Goal: Task Accomplishment & Management: Complete application form

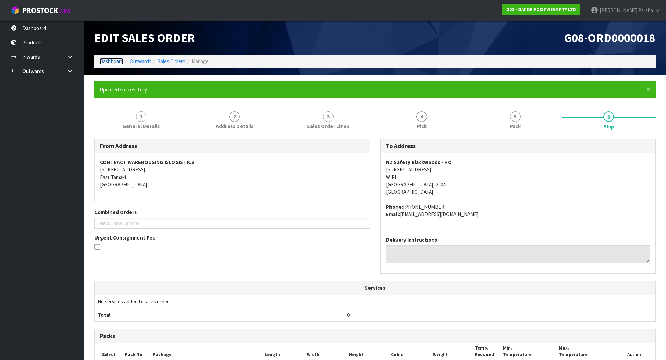
click at [114, 62] on link "Dashboard" at bounding box center [112, 61] width 24 height 7
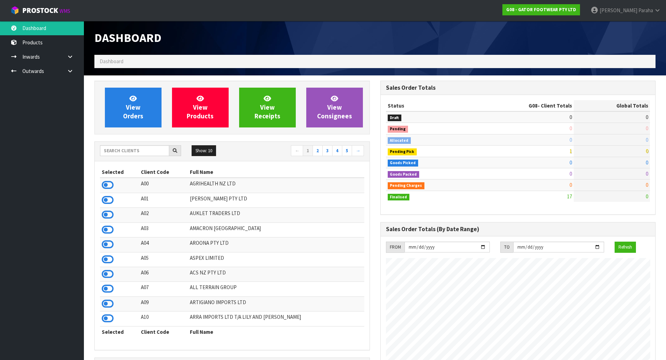
scroll to position [484, 285]
click at [142, 152] on input "text" at bounding box center [134, 150] width 69 height 11
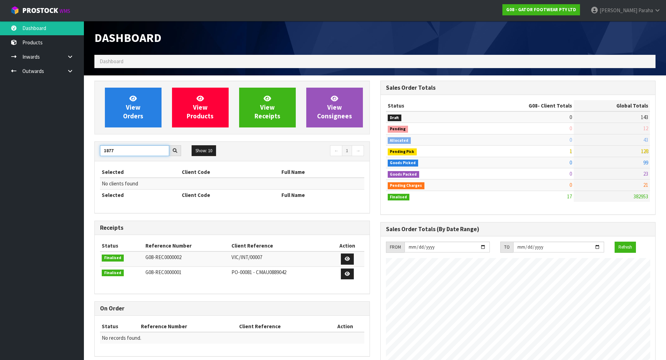
drag, startPoint x: 106, startPoint y: 155, endPoint x: 87, endPoint y: 153, distance: 18.6
click at [87, 153] on section "View Orders View Products View Receipts View Consignees 1877 Show: 10 5 10 25 5…" at bounding box center [375, 322] width 582 height 495
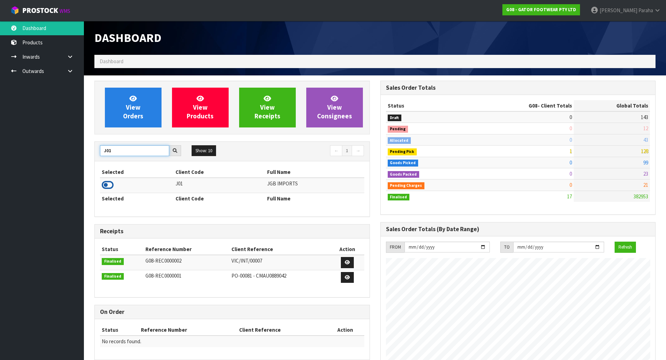
type input "J01"
drag, startPoint x: 108, startPoint y: 183, endPoint x: 126, endPoint y: 142, distance: 45.5
click at [109, 182] on icon at bounding box center [108, 185] width 12 height 10
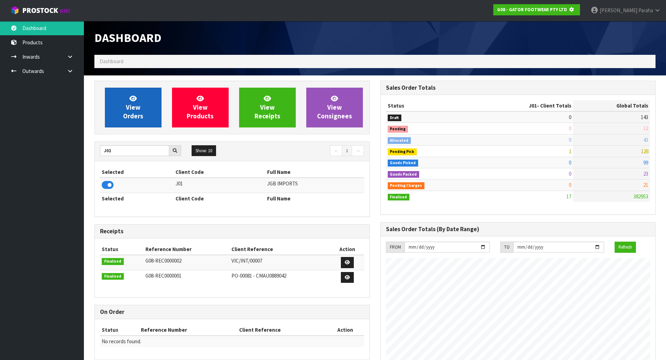
scroll to position [436, 285]
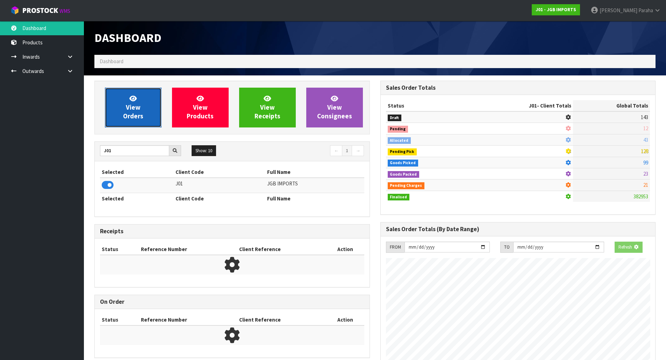
click at [129, 118] on span "View Orders" at bounding box center [133, 107] width 20 height 26
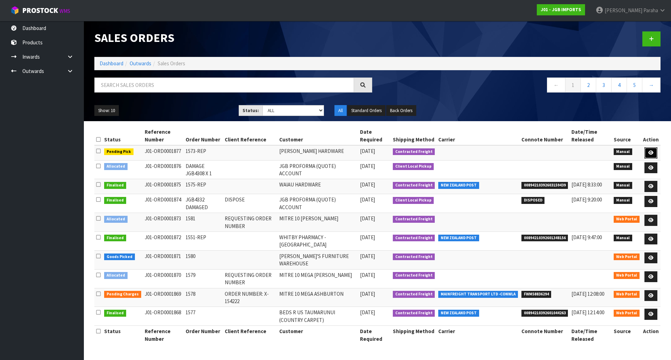
click at [652, 153] on icon at bounding box center [650, 153] width 5 height 5
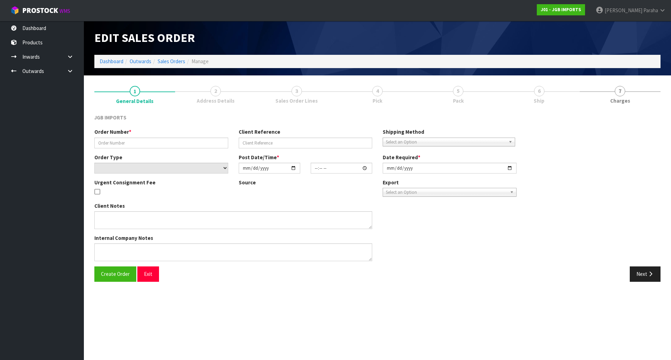
type input "1573-REP"
select select "number:0"
type input "[DATE]"
type input "11:24:00.000"
type input "[DATE]"
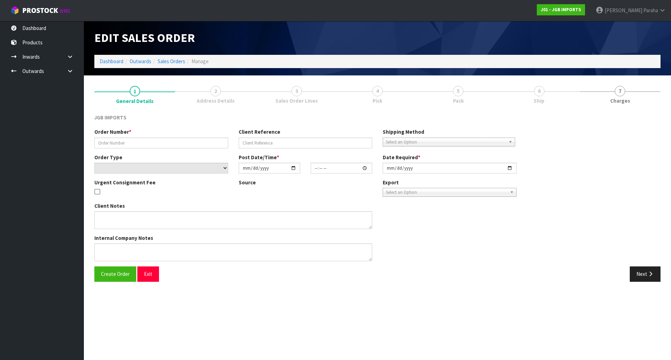
type textarea "PLEASE REPLACE ALL ITEMS FREE OF CHARGE. PLEASE PACK EXTRA WELL TO ENSURE THEY …"
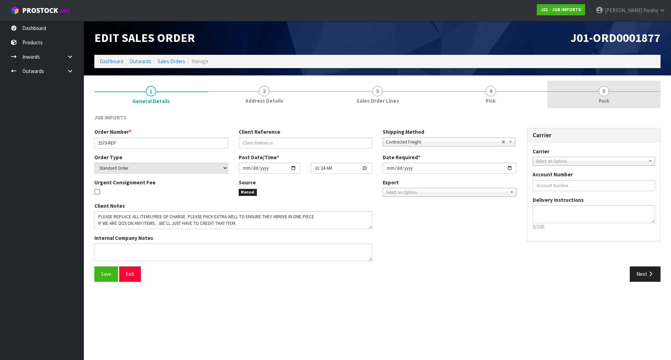
click at [595, 93] on link "5 Pack" at bounding box center [603, 95] width 113 height 28
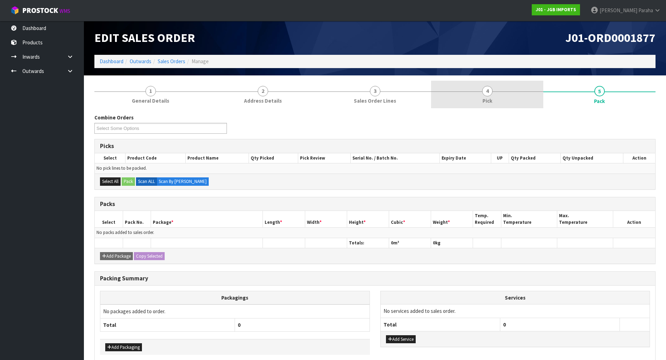
click at [492, 95] on link "4 Pick" at bounding box center [487, 95] width 112 height 28
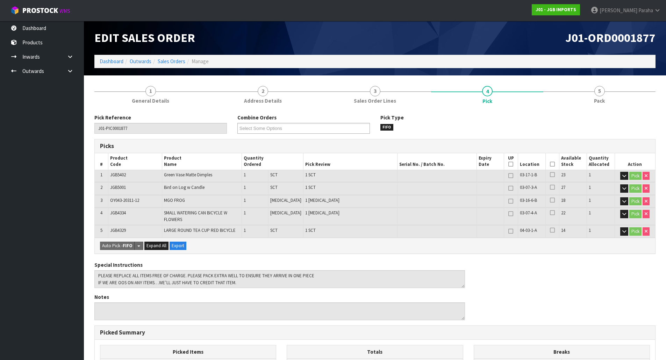
click at [550, 164] on icon at bounding box center [552, 164] width 5 height 0
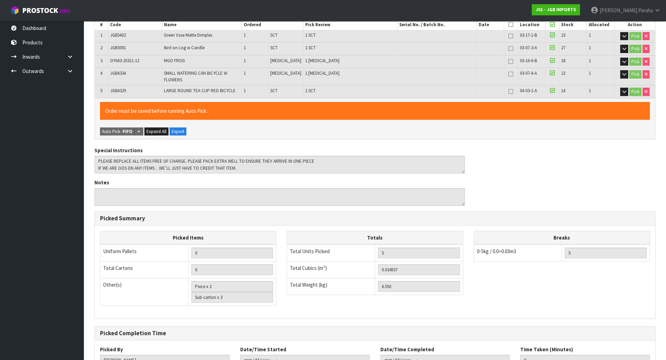
scroll to position [195, 0]
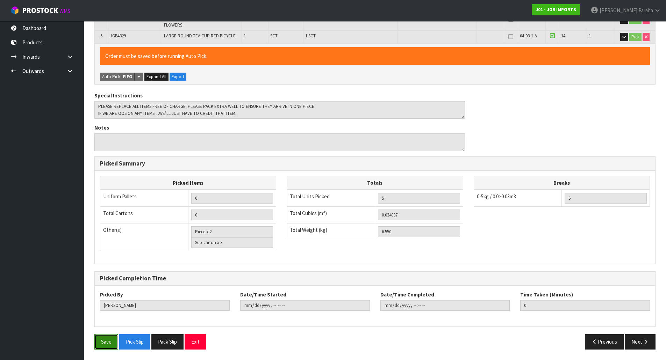
click at [103, 344] on button "Save" at bounding box center [106, 341] width 24 height 15
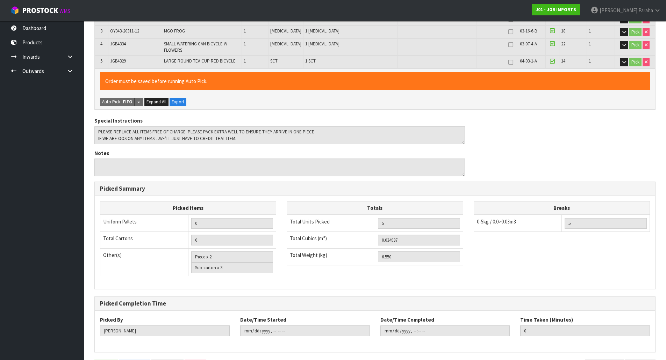
scroll to position [0, 0]
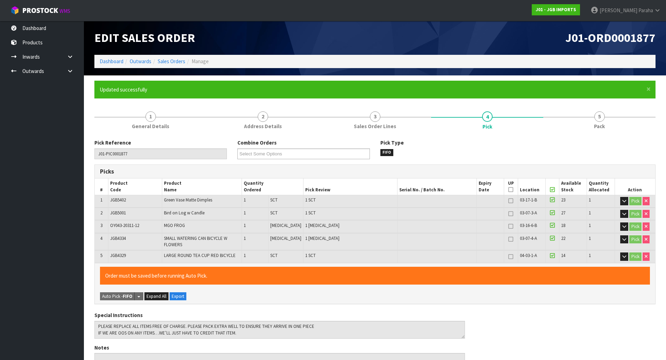
type input "[PERSON_NAME]"
type input "[DATE]T14:51:07"
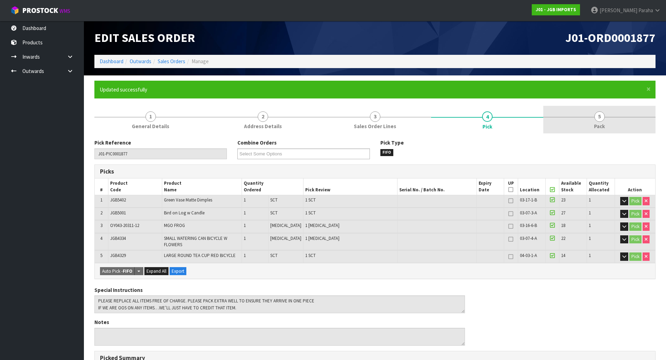
click at [593, 117] on link "5 Pack" at bounding box center [599, 120] width 112 height 28
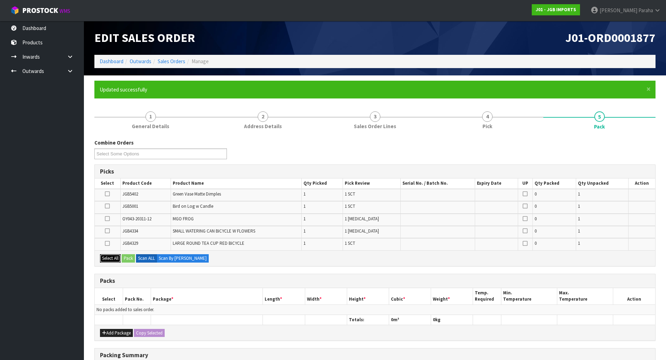
drag, startPoint x: 106, startPoint y: 260, endPoint x: 109, endPoint y: 259, distance: 3.6
click at [108, 259] on button "Select All" at bounding box center [110, 258] width 21 height 8
click at [134, 259] on button "Pack" at bounding box center [128, 258] width 13 height 8
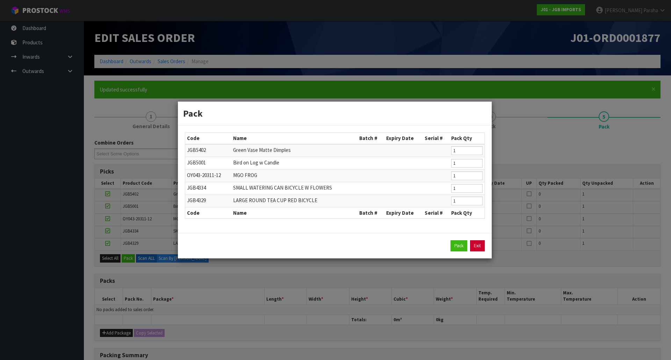
click at [483, 246] on link "Exit" at bounding box center [477, 245] width 15 height 11
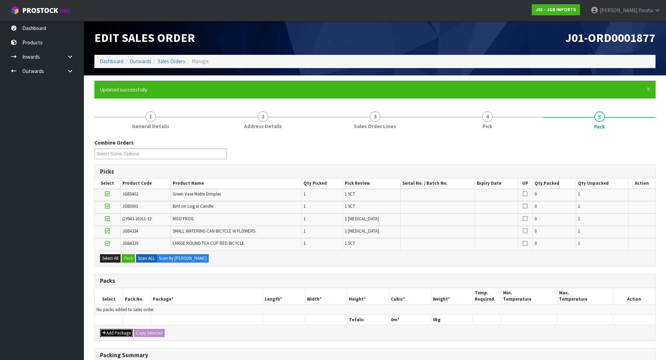
click at [119, 335] on button "Add Package" at bounding box center [116, 333] width 33 height 8
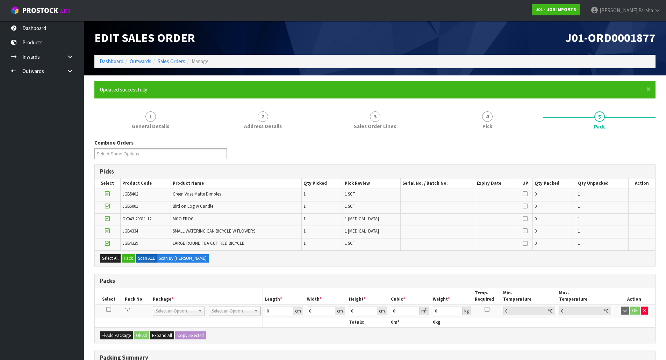
click at [109, 310] on icon at bounding box center [108, 310] width 5 height 0
click at [112, 255] on button "Select All" at bounding box center [110, 258] width 21 height 8
click at [132, 261] on button "Pack" at bounding box center [128, 258] width 13 height 8
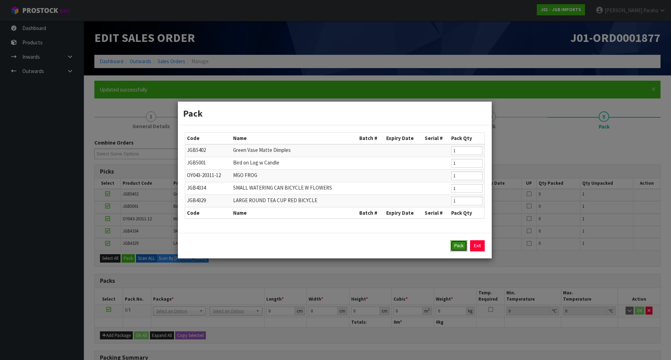
click at [454, 249] on button "Pack" at bounding box center [458, 245] width 17 height 11
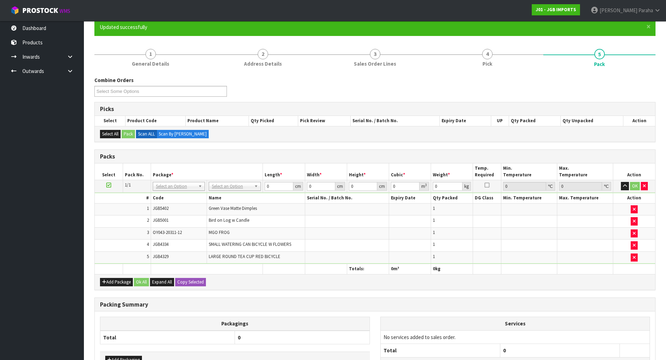
scroll to position [70, 0]
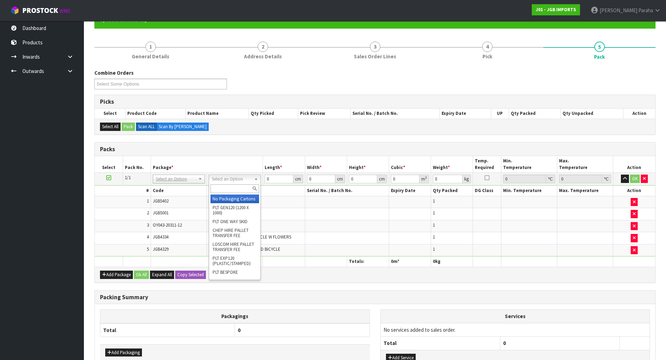
click at [243, 191] on input "text" at bounding box center [234, 189] width 49 height 9
type input "oc"
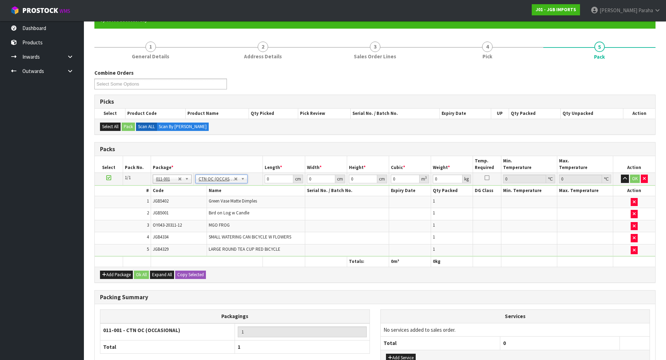
type input "6.55"
click at [270, 177] on input "0" at bounding box center [279, 179] width 28 height 9
type input "64"
type input "32"
type input "3"
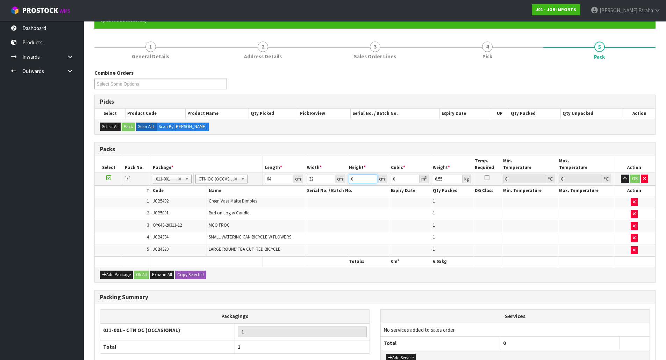
type input "0.006144"
type input "31"
type input "0.063488"
type input "31"
type input "8"
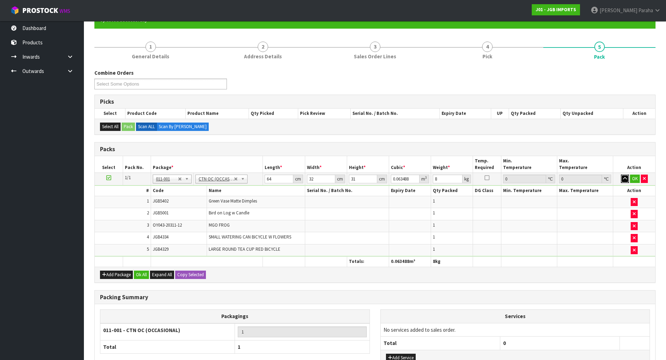
click at [621, 175] on button "button" at bounding box center [625, 179] width 8 height 8
click button "OK" at bounding box center [635, 179] width 10 height 8
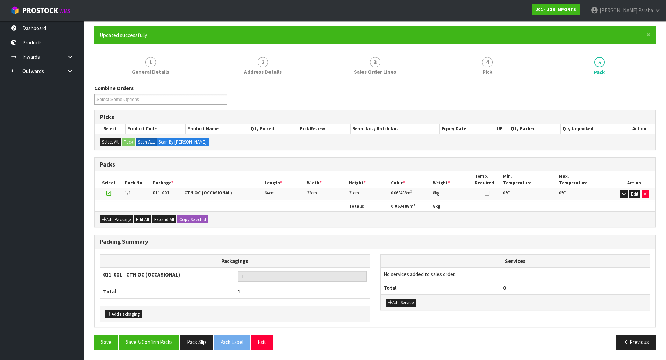
scroll to position [54, 0]
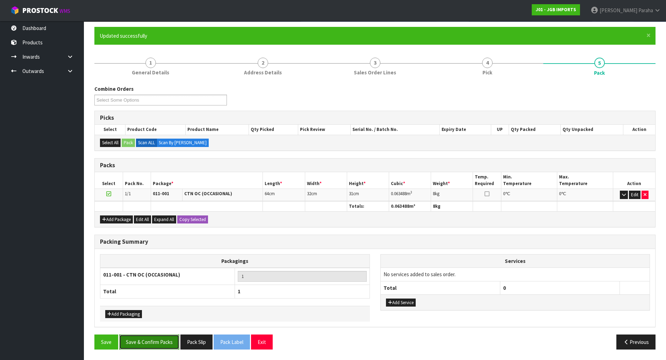
click at [154, 340] on button "Save & Confirm Packs" at bounding box center [149, 342] width 60 height 15
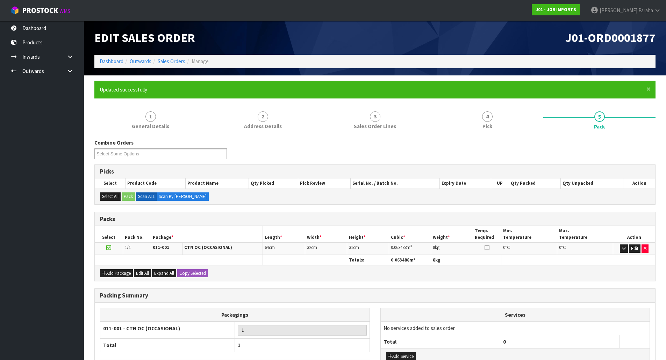
scroll to position [38, 0]
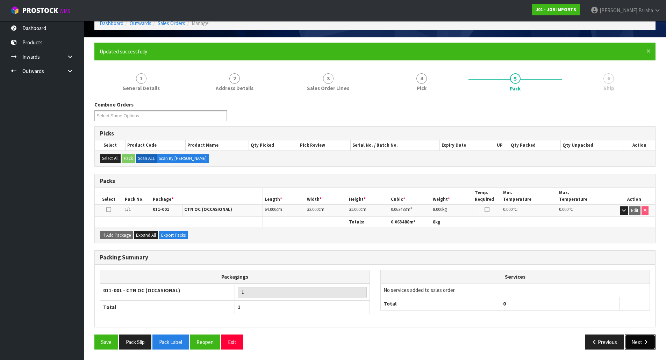
click at [646, 341] on icon "button" at bounding box center [645, 342] width 7 height 5
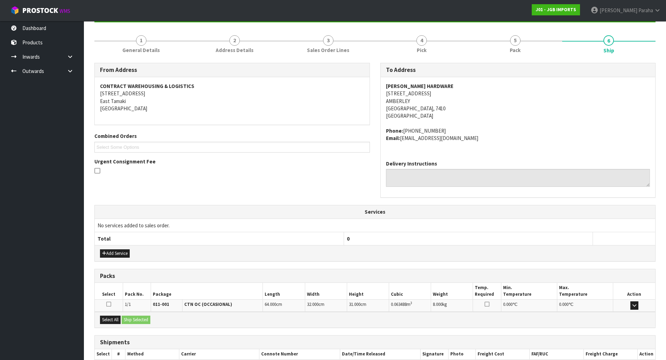
scroll to position [119, 0]
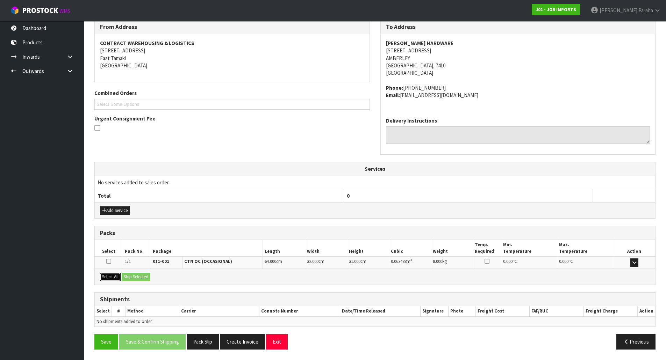
click at [113, 276] on button "Select All" at bounding box center [110, 277] width 21 height 8
click at [131, 276] on button "Ship Selected" at bounding box center [136, 277] width 29 height 8
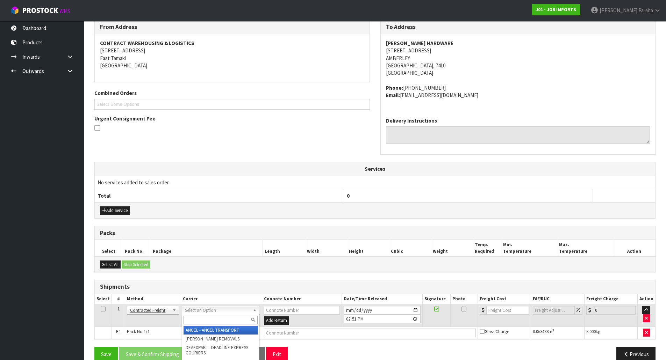
click at [223, 323] on input "text" at bounding box center [220, 320] width 74 height 9
type input "nzp"
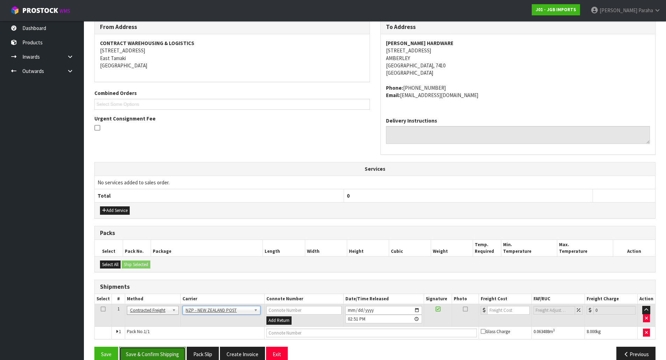
click at [166, 354] on button "Save & Confirm Shipping" at bounding box center [152, 354] width 66 height 15
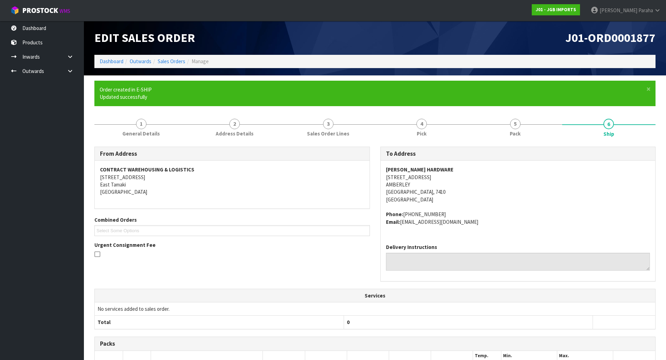
click at [610, 48] on div "J01-ORD0001877" at bounding box center [518, 38] width 286 height 34
click at [647, 38] on span "J01-ORD0001877" at bounding box center [610, 37] width 90 height 15
copy div "J01-ORD0001877"
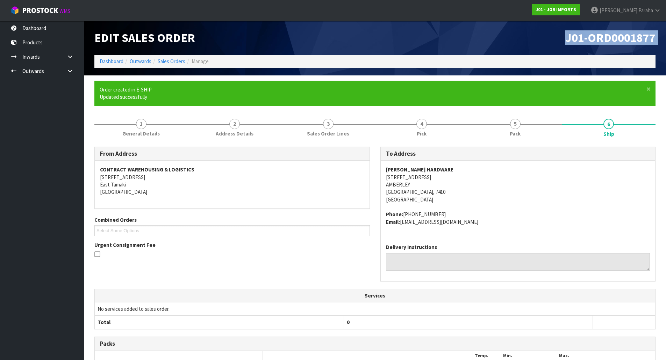
scroll to position [122, 0]
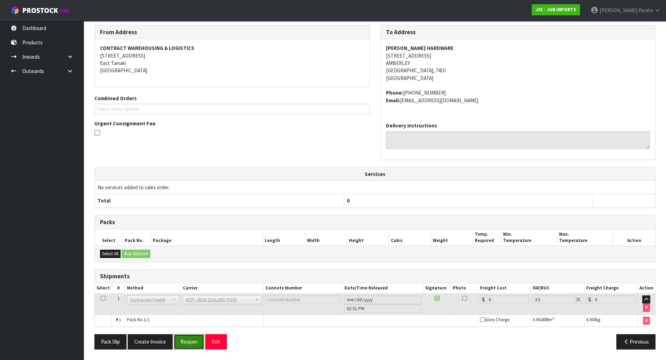
click at [195, 342] on button "Reopen" at bounding box center [189, 341] width 30 height 15
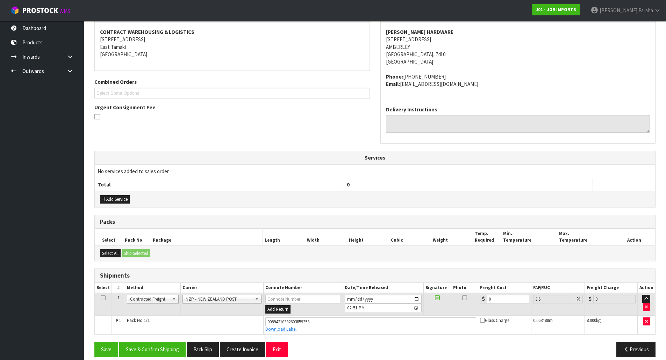
scroll to position [138, 0]
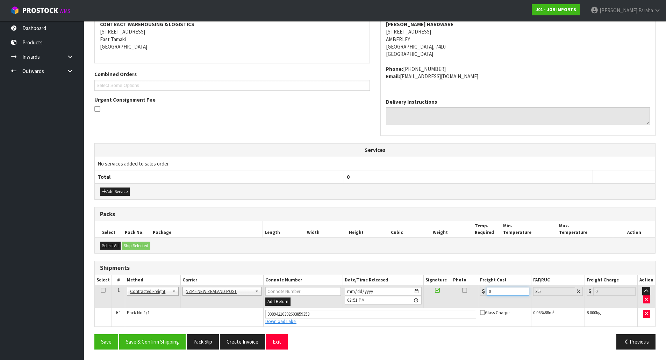
drag, startPoint x: 502, startPoint y: 291, endPoint x: 498, endPoint y: 287, distance: 6.4
click at [504, 291] on input "0" at bounding box center [507, 291] width 42 height 9
type input "1"
type input "1.03"
type input "16"
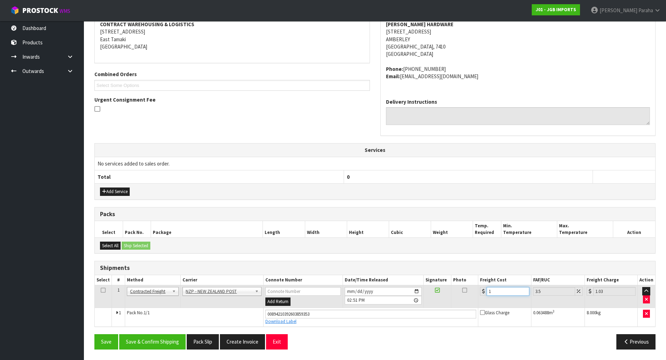
type input "16.56"
type input "16.6"
type input "17.18"
type input "16.61"
type input "17.19"
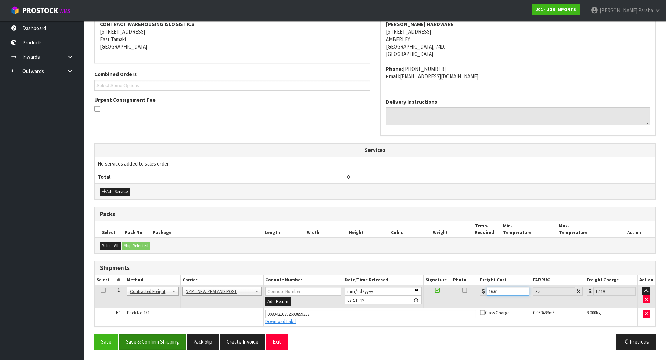
type input "16.61"
click at [173, 344] on button "Save & Confirm Shipping" at bounding box center [152, 341] width 66 height 15
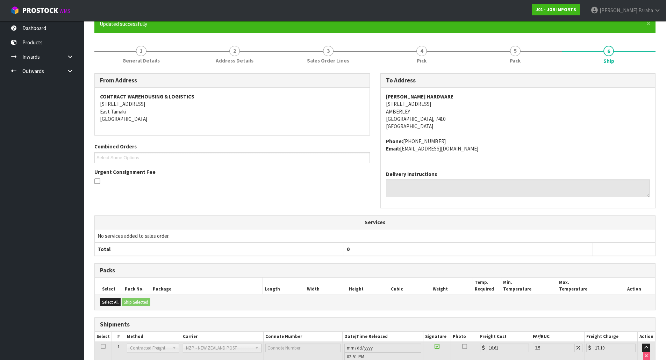
scroll to position [0, 0]
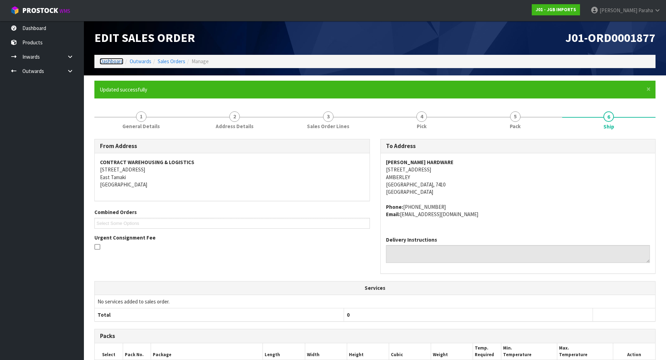
click at [114, 61] on link "Dashboard" at bounding box center [112, 61] width 24 height 7
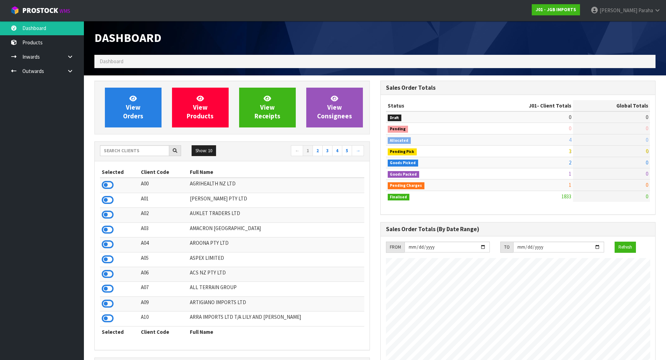
scroll to position [529, 285]
